Goal: Check status: Check status

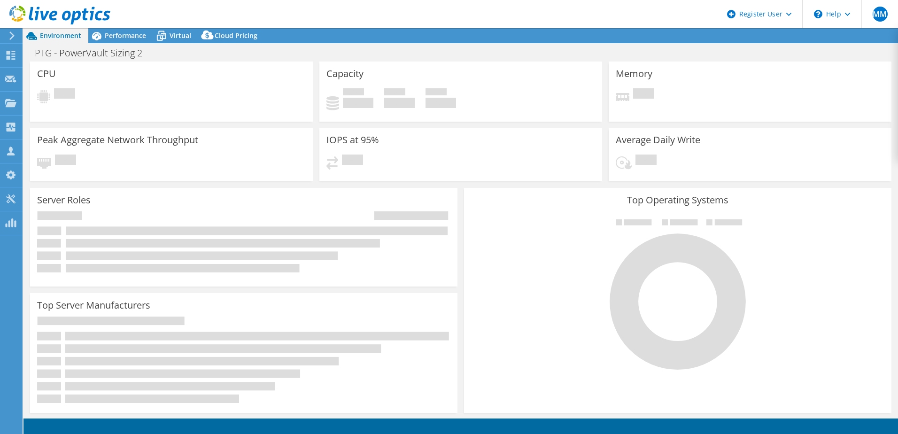
select select "USD"
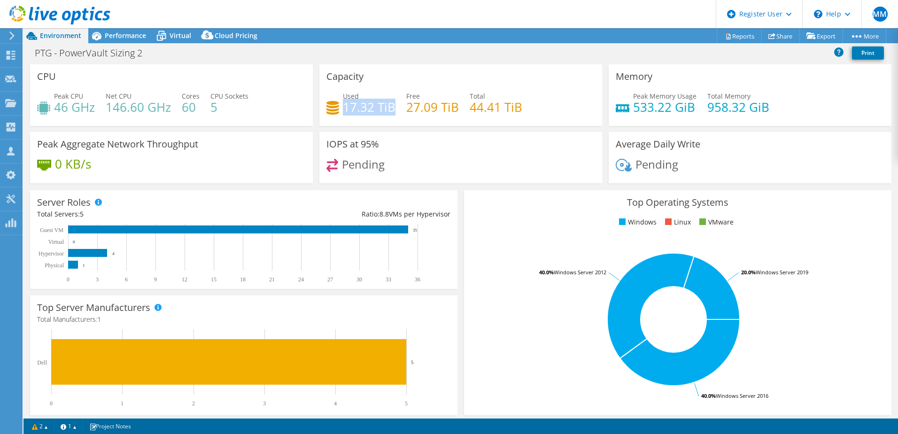
drag, startPoint x: 391, startPoint y: 112, endPoint x: 343, endPoint y: 107, distance: 48.2
click at [343, 107] on h4 "17.32 TiB" at bounding box center [369, 107] width 53 height 10
copy h4 "17.32 TiB"
